Goal: Task Accomplishment & Management: Manage account settings

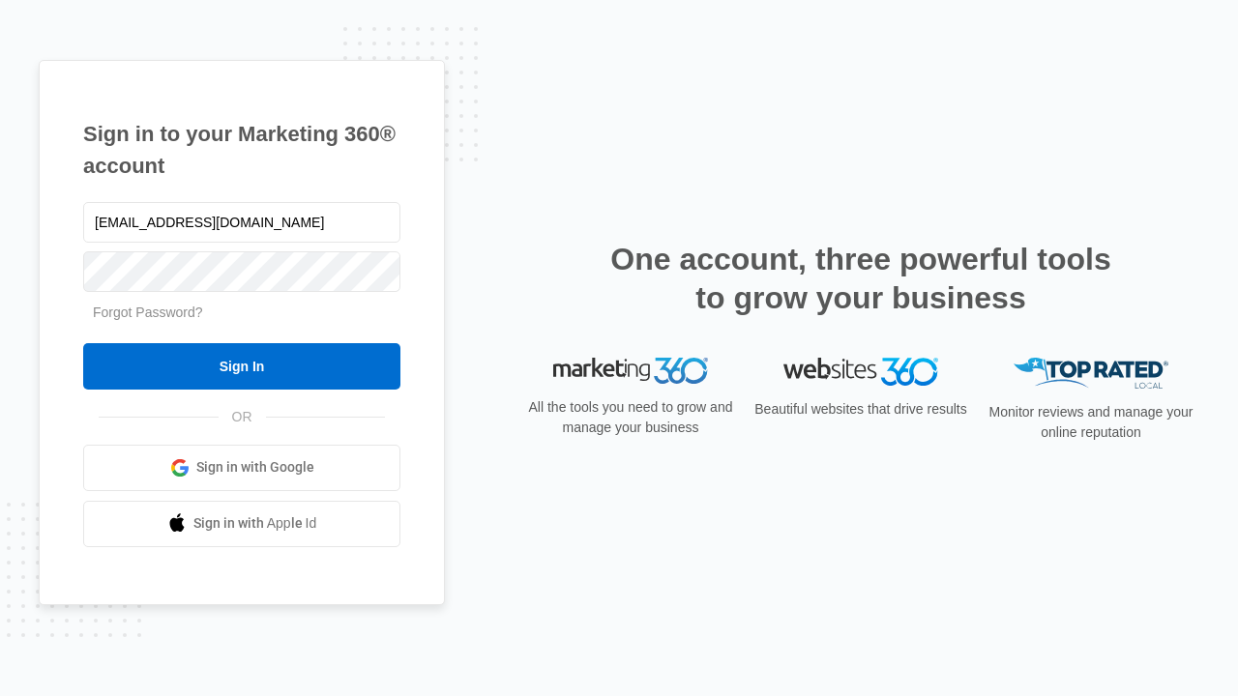
type input "dankie614@gmail.com"
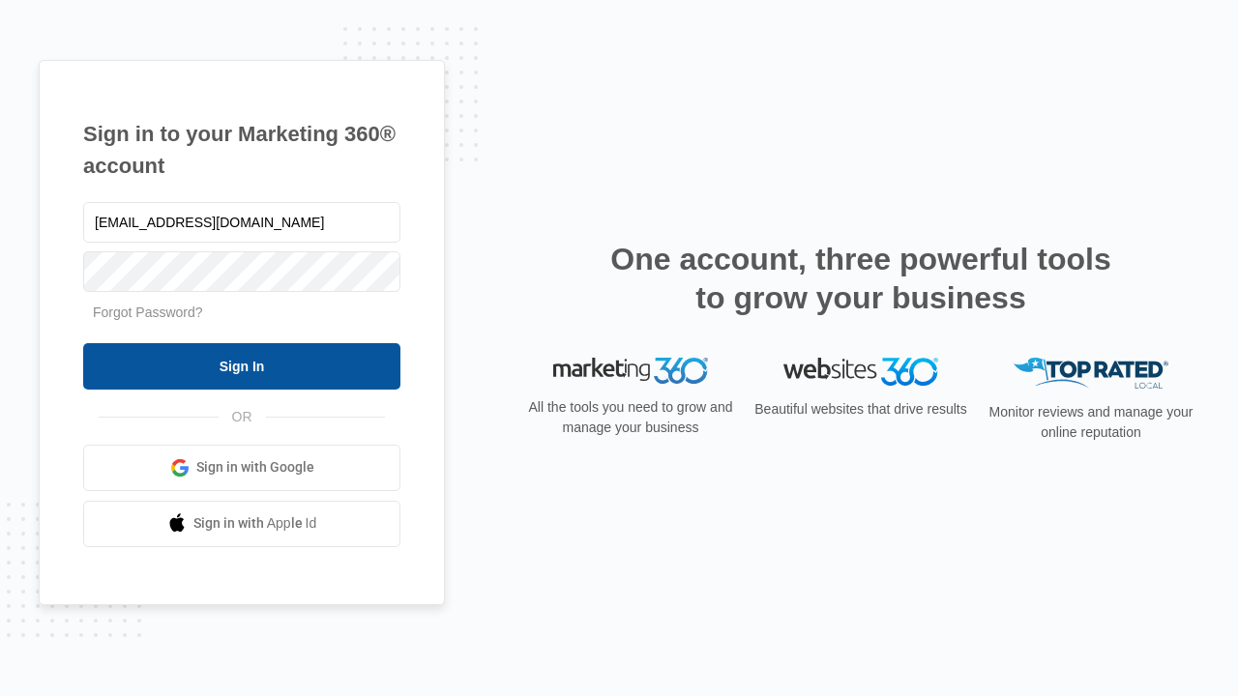
click at [242, 366] on input "Sign In" at bounding box center [241, 366] width 317 height 46
